Goal: Check status: Check status

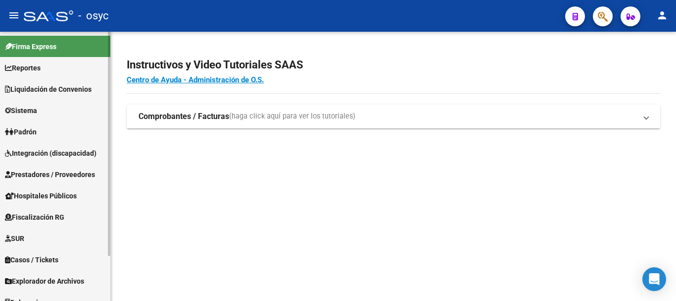
click at [33, 130] on span "Padrón" at bounding box center [21, 131] width 32 height 11
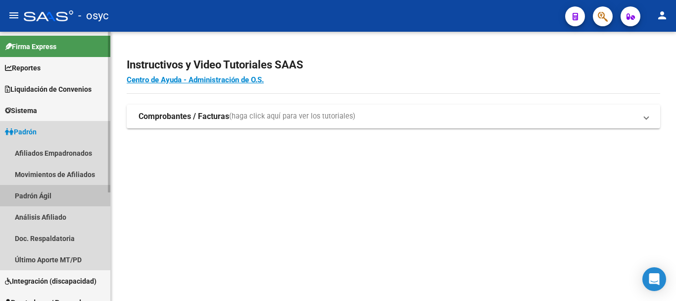
click at [33, 197] on link "Padrón Ágil" at bounding box center [55, 195] width 110 height 21
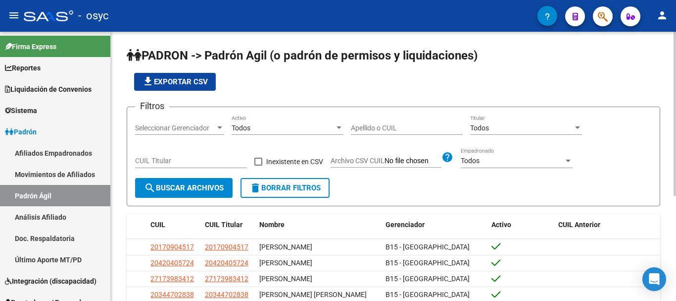
click at [177, 162] on input "CUIL Titular" at bounding box center [191, 160] width 112 height 8
paste input "24-27898887-9"
type input "24-27898887-9"
click at [188, 183] on button "search Buscar Archivos" at bounding box center [184, 188] width 98 height 20
click at [196, 192] on span "search Buscar Archivos" at bounding box center [184, 187] width 80 height 9
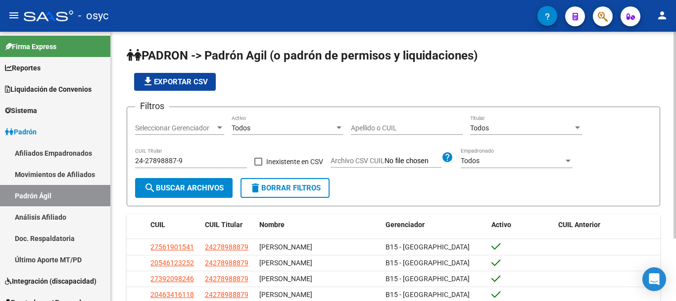
scroll to position [81, 0]
